Goal: Task Accomplishment & Management: Use online tool/utility

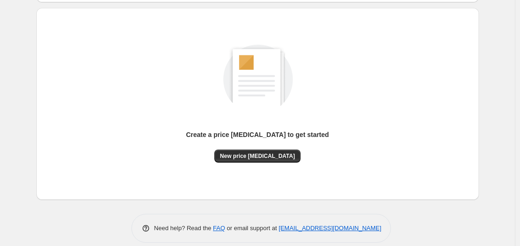
scroll to position [93, 0]
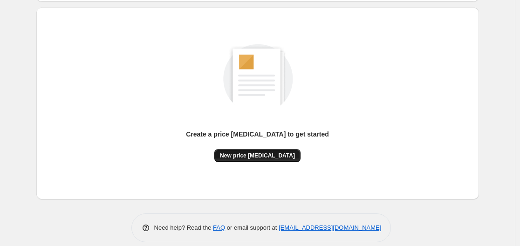
click at [242, 155] on span "New price [MEDICAL_DATA]" at bounding box center [257, 155] width 75 height 7
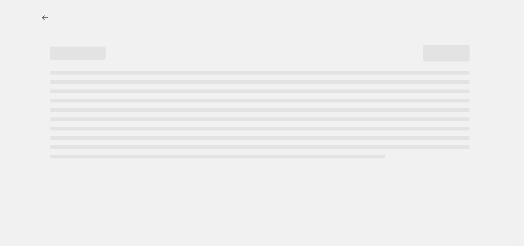
select select "percentage"
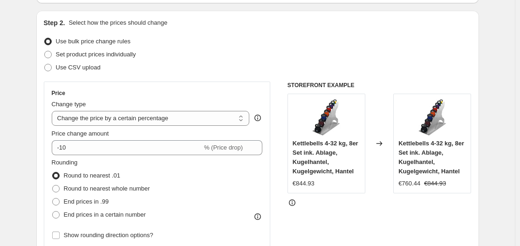
scroll to position [93, 0]
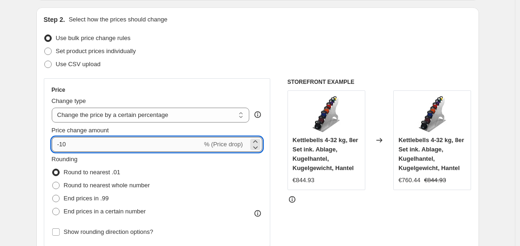
click at [160, 146] on input "-10" at bounding box center [127, 144] width 150 height 15
type input "-1"
type input "-35"
click at [239, 54] on div "Set product prices individually" at bounding box center [257, 51] width 427 height 13
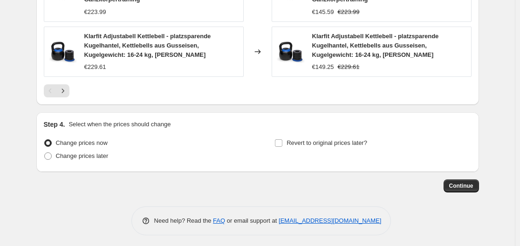
scroll to position [756, 0]
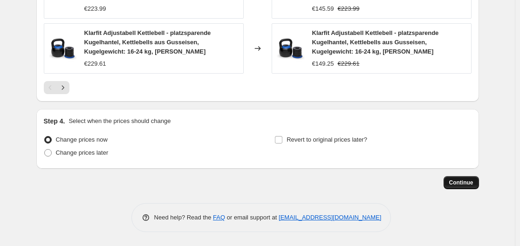
click at [460, 188] on button "Continue" at bounding box center [460, 182] width 35 height 13
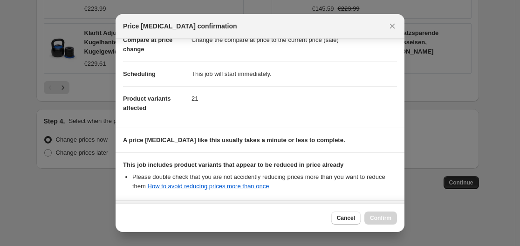
scroll to position [146, 0]
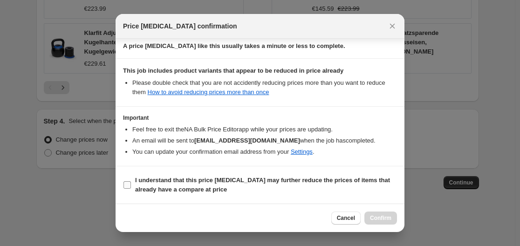
click at [253, 180] on b "I understand that this price [MEDICAL_DATA] may further reduce the prices of it…" at bounding box center [262, 184] width 255 height 16
click at [131, 181] on input "I understand that this price [MEDICAL_DATA] may further reduce the prices of it…" at bounding box center [126, 184] width 7 height 7
checkbox input "true"
click at [381, 217] on span "Confirm" at bounding box center [380, 217] width 21 height 7
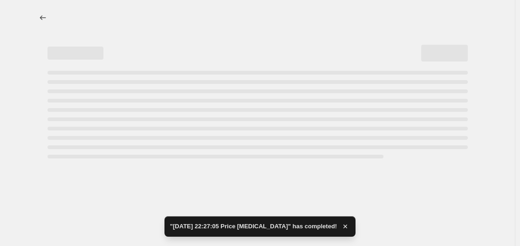
select select "percentage"
